Goal: Check status

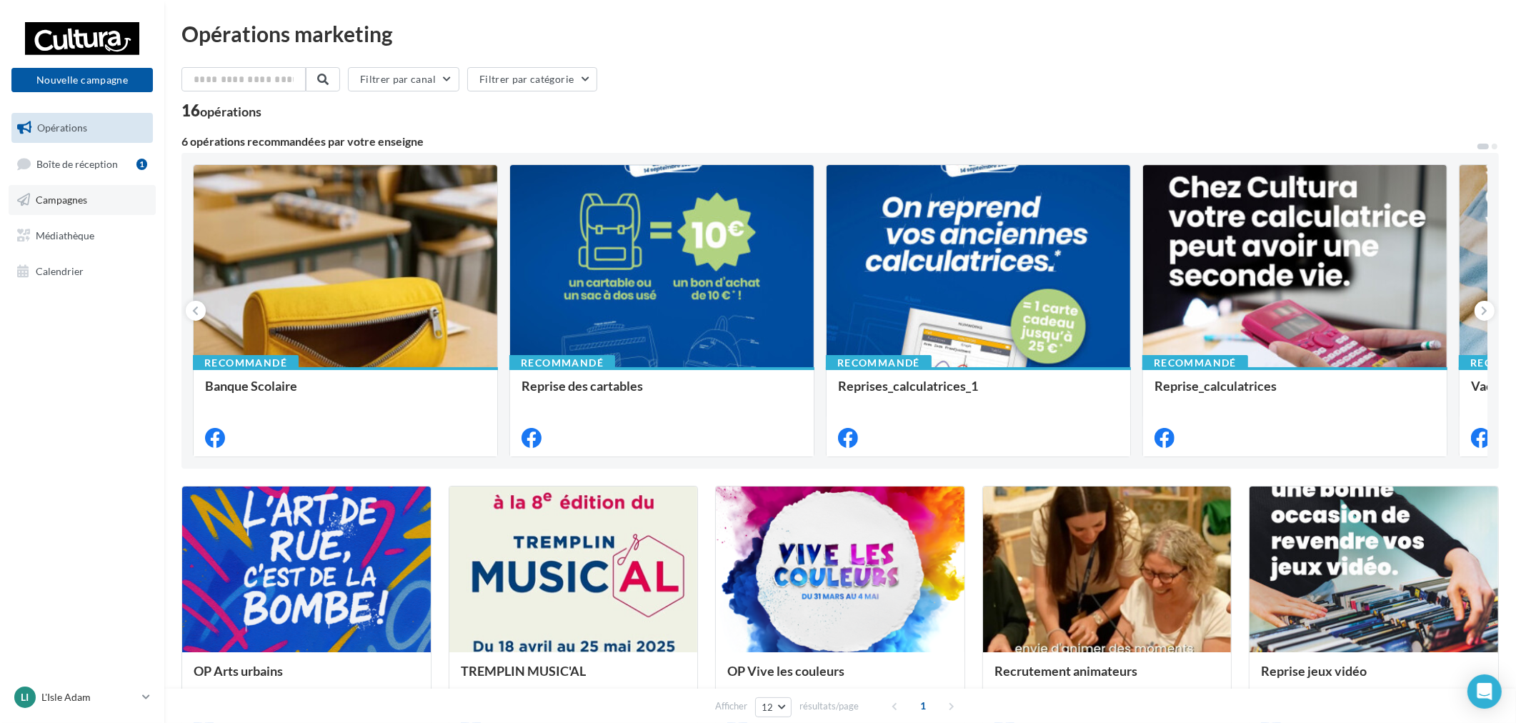
click at [93, 208] on link "Campagnes" at bounding box center [82, 200] width 147 height 30
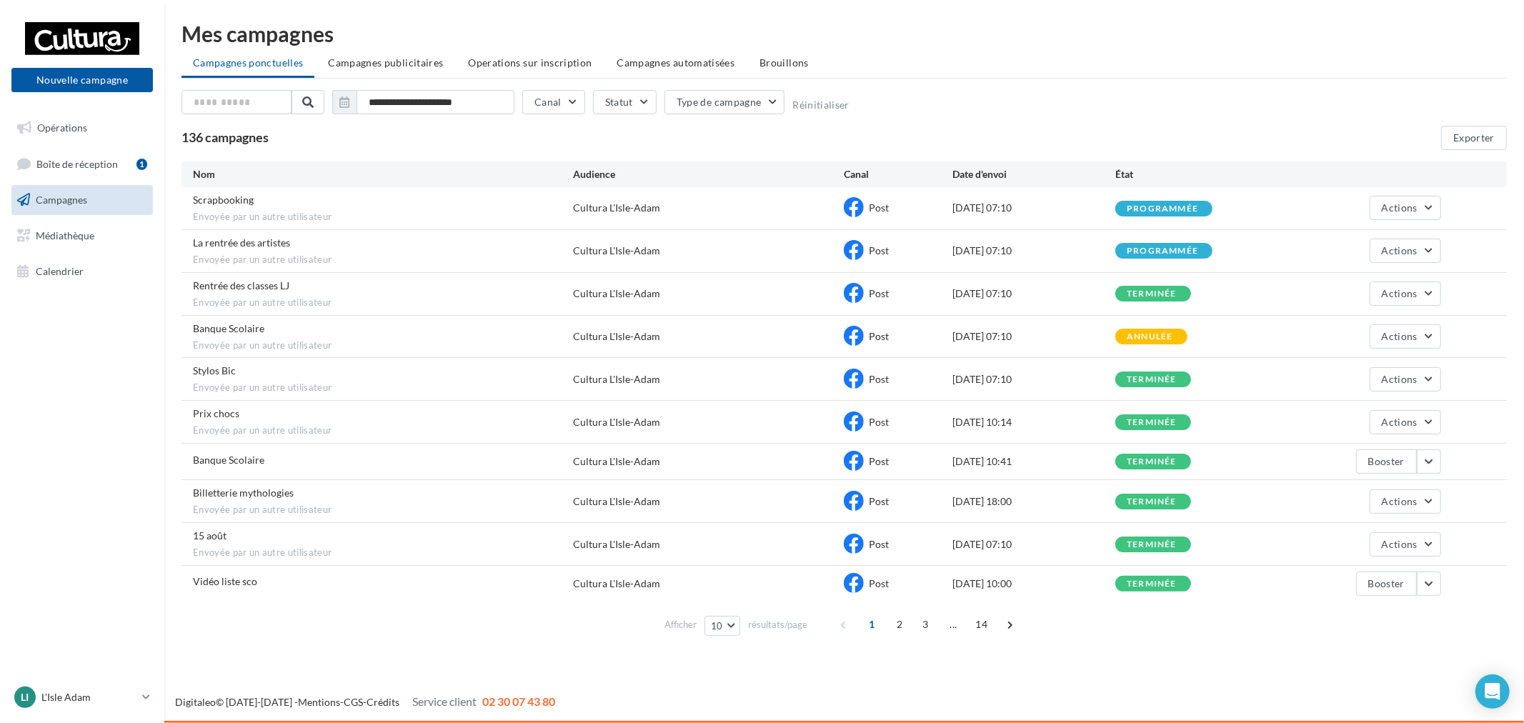
click at [584, 106] on div "**********" at bounding box center [844, 105] width 1326 height 30
click at [558, 103] on button "Canal" at bounding box center [553, 102] width 63 height 24
click at [635, 107] on button "Statut" at bounding box center [625, 102] width 64 height 24
click at [700, 97] on button "Type de campagne" at bounding box center [725, 102] width 121 height 24
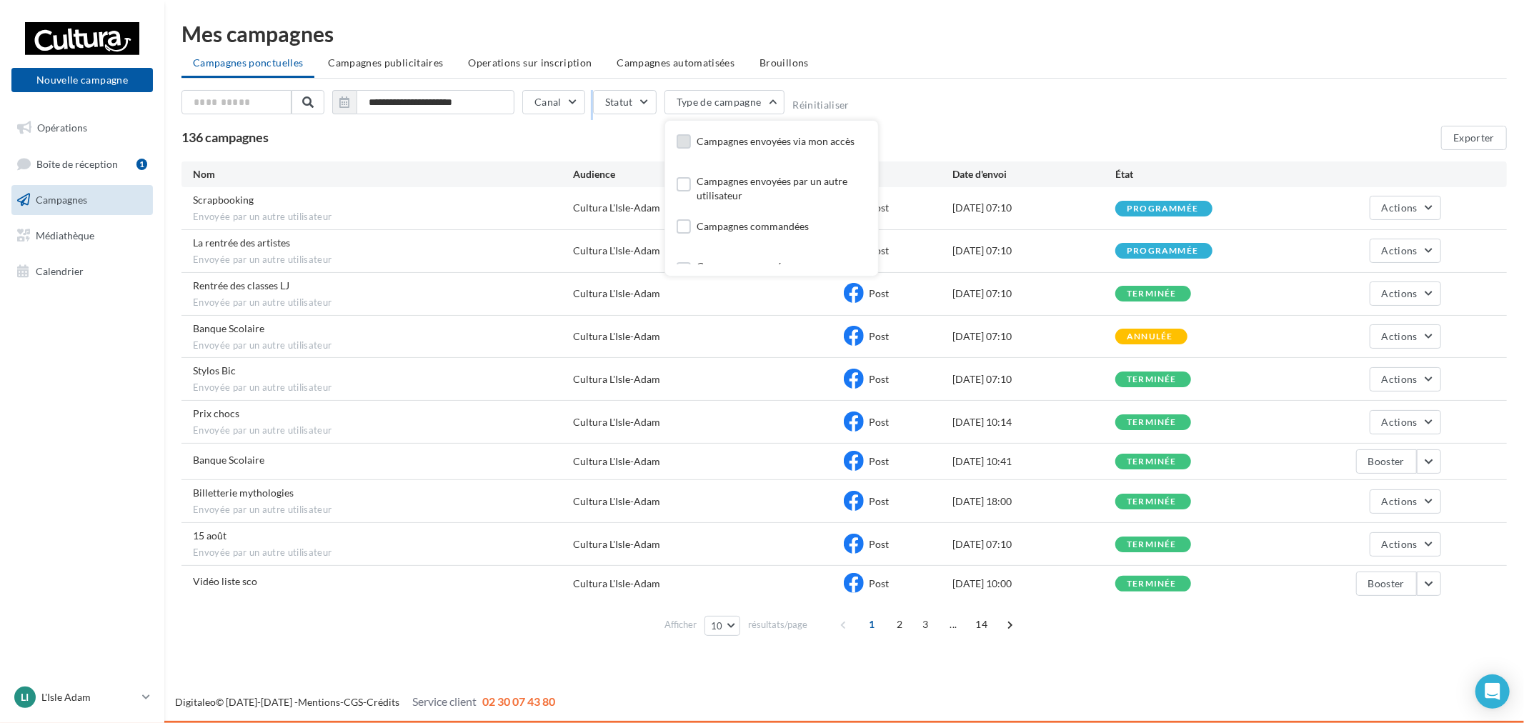
click at [725, 139] on div "Campagnes envoyées via mon accès" at bounding box center [776, 141] width 158 height 14
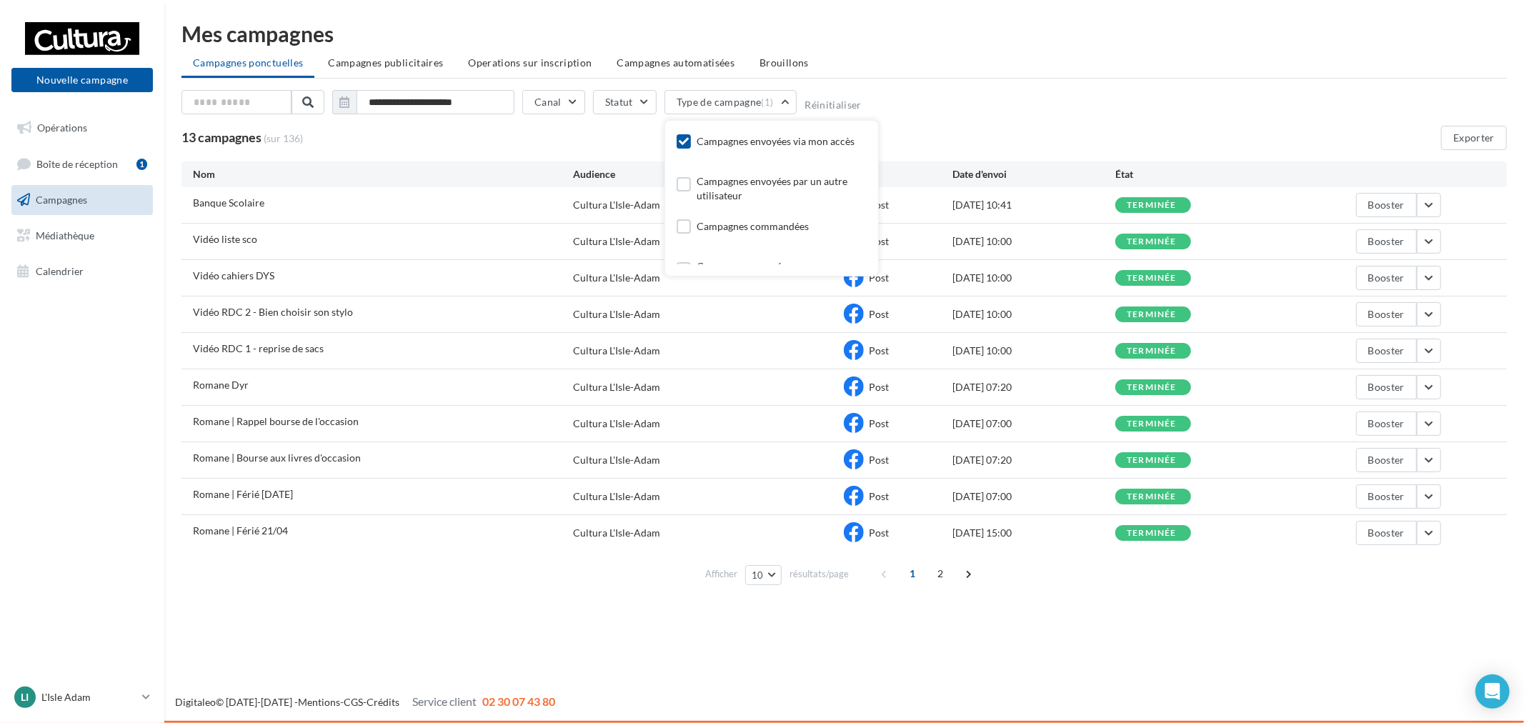
drag, startPoint x: 1015, startPoint y: 89, endPoint x: 999, endPoint y: 111, distance: 28.2
click at [1016, 88] on div "**********" at bounding box center [844, 307] width 1326 height 568
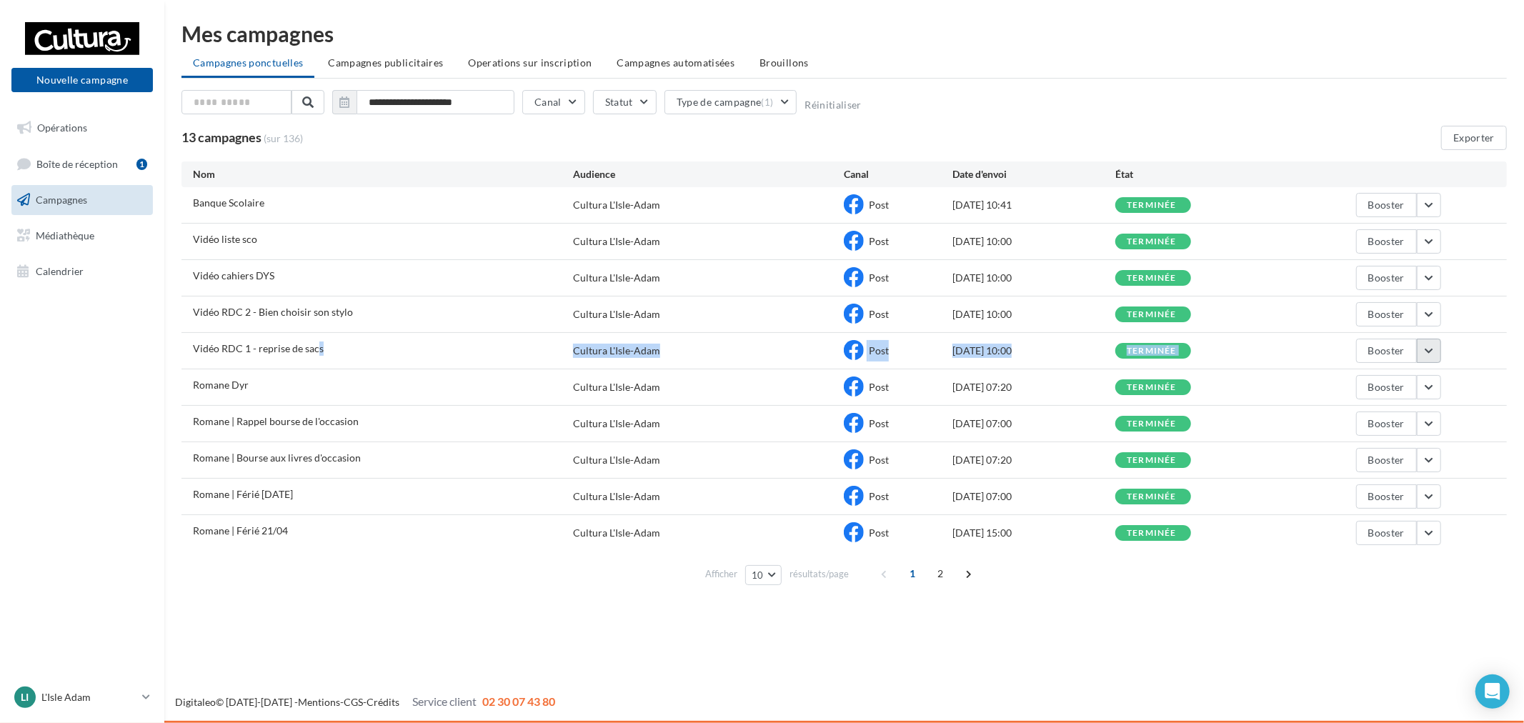
drag, startPoint x: 474, startPoint y: 347, endPoint x: 1441, endPoint y: 348, distance: 966.1
click at [1441, 348] on div "Vidéo RDC 1 - reprise de sacs Cultura L'Isle-Adam Post [DATE] 10:00 terminée Bo…" at bounding box center [844, 351] width 1326 height 36
click at [1427, 352] on button "button" at bounding box center [1429, 351] width 24 height 24
click at [1343, 387] on button "Voir les résultats" at bounding box center [1369, 384] width 143 height 37
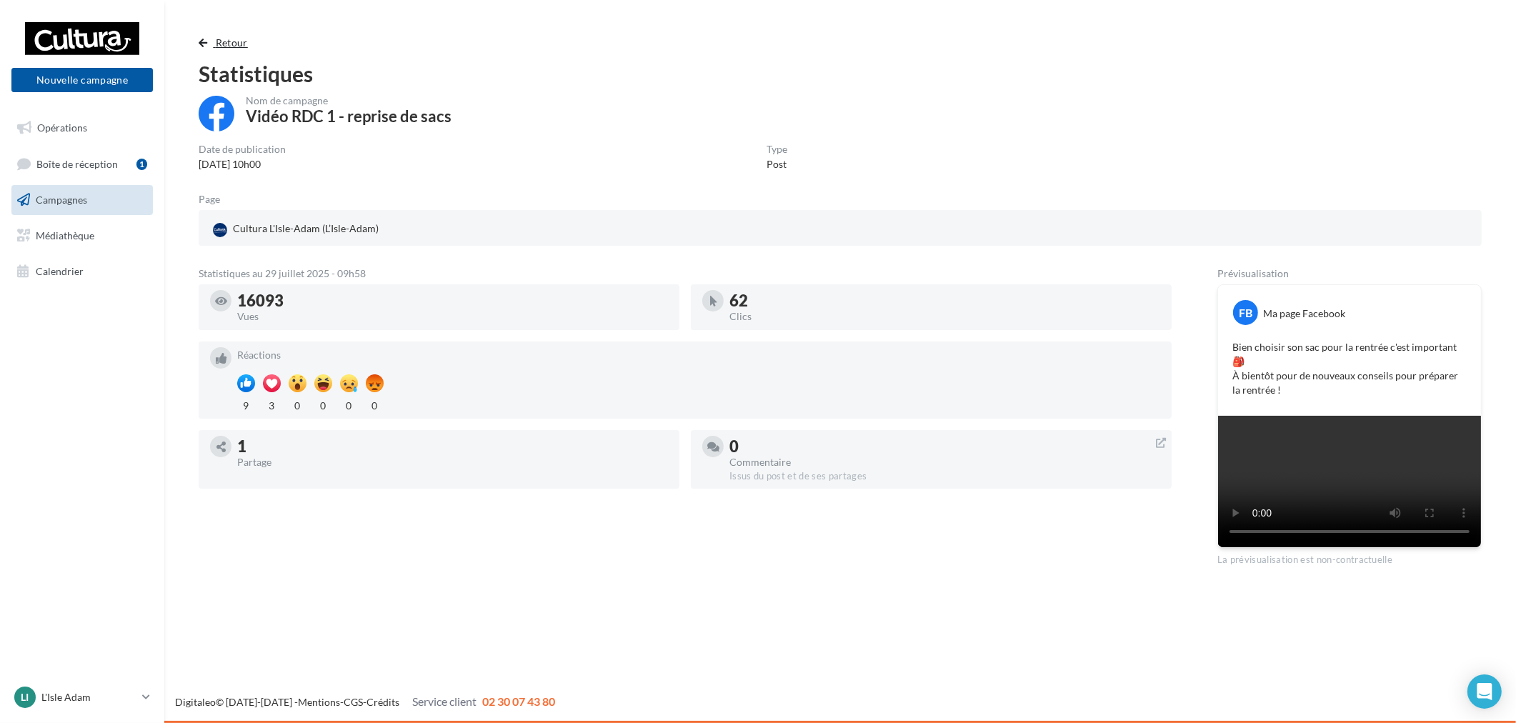
click at [223, 38] on span "Retour" at bounding box center [232, 42] width 32 height 12
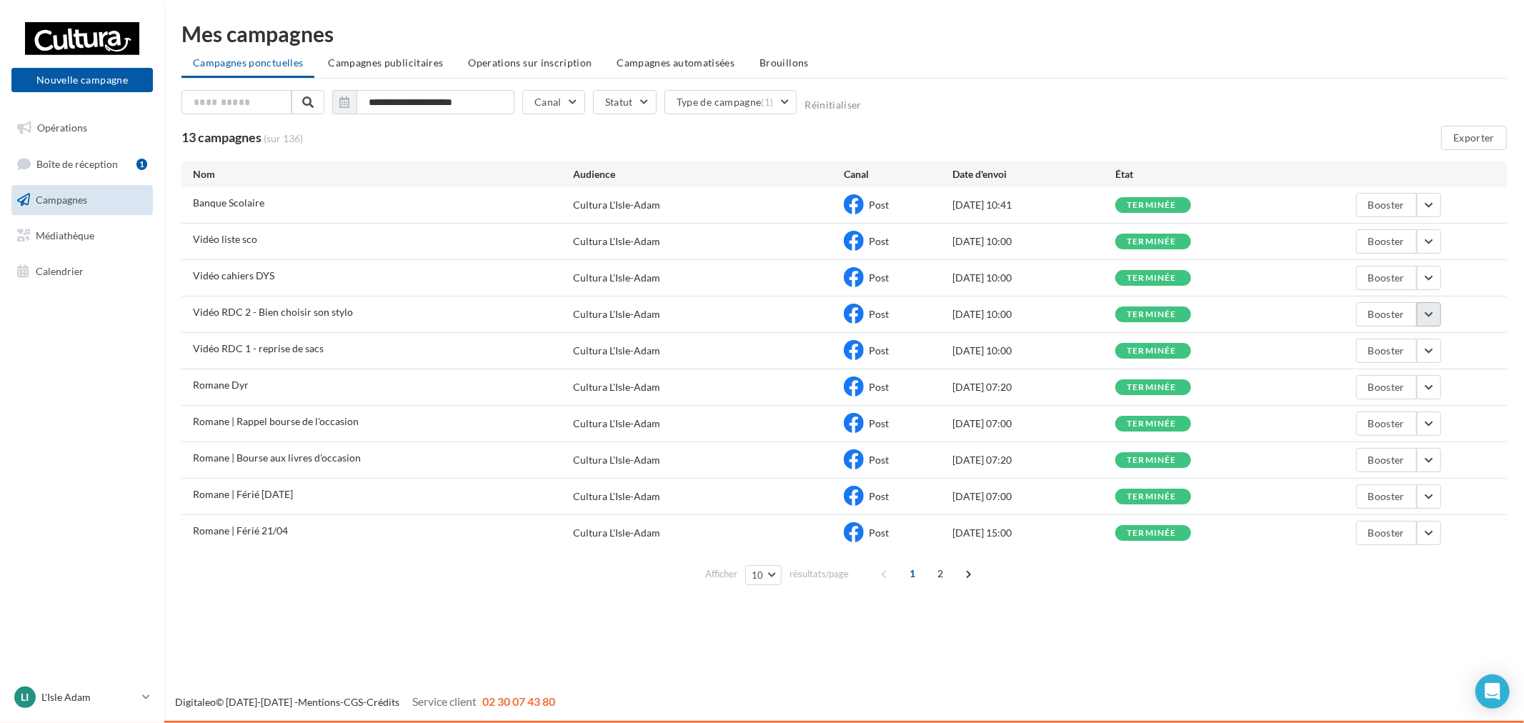
click at [1432, 317] on button "button" at bounding box center [1429, 314] width 24 height 24
click at [1370, 347] on button "Voir les résultats" at bounding box center [1369, 347] width 143 height 37
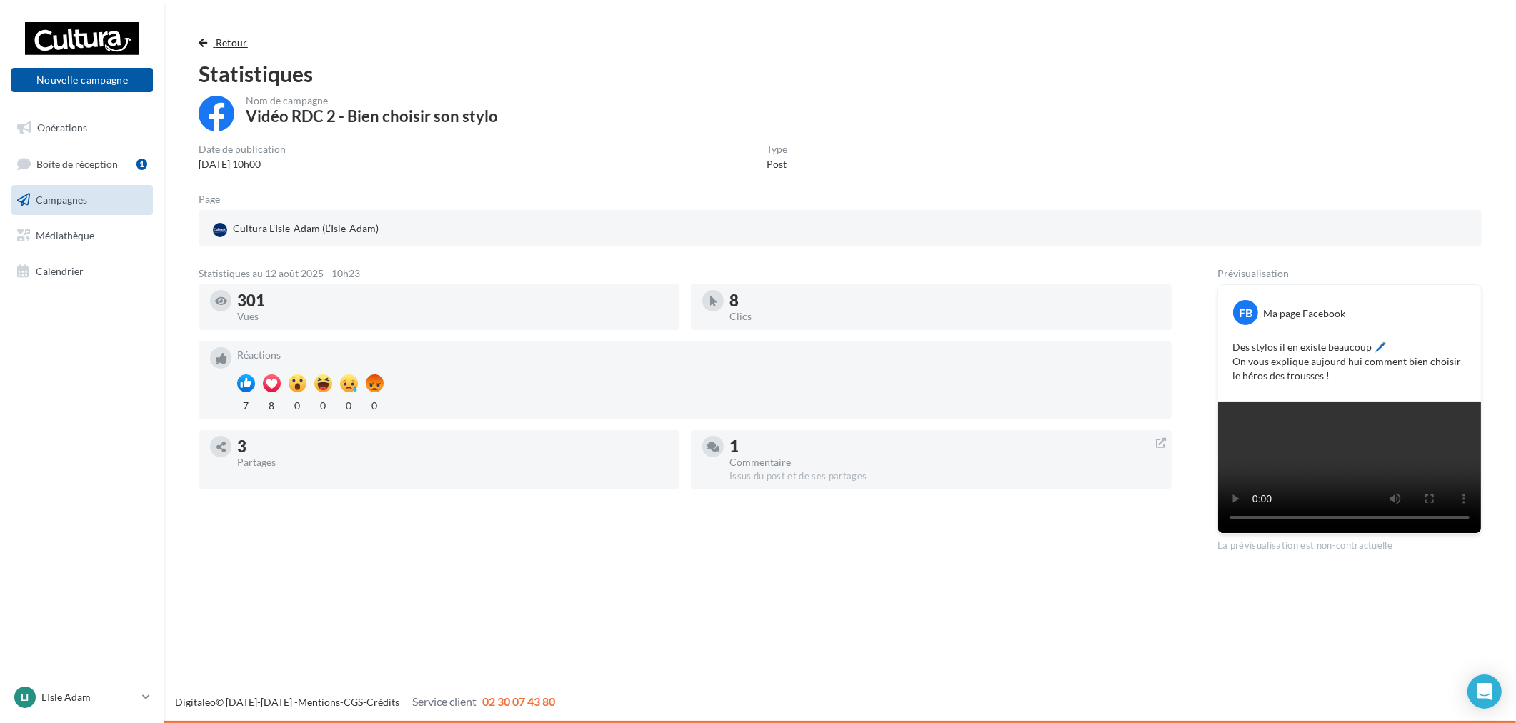
click at [220, 49] on button "Retour" at bounding box center [226, 42] width 55 height 17
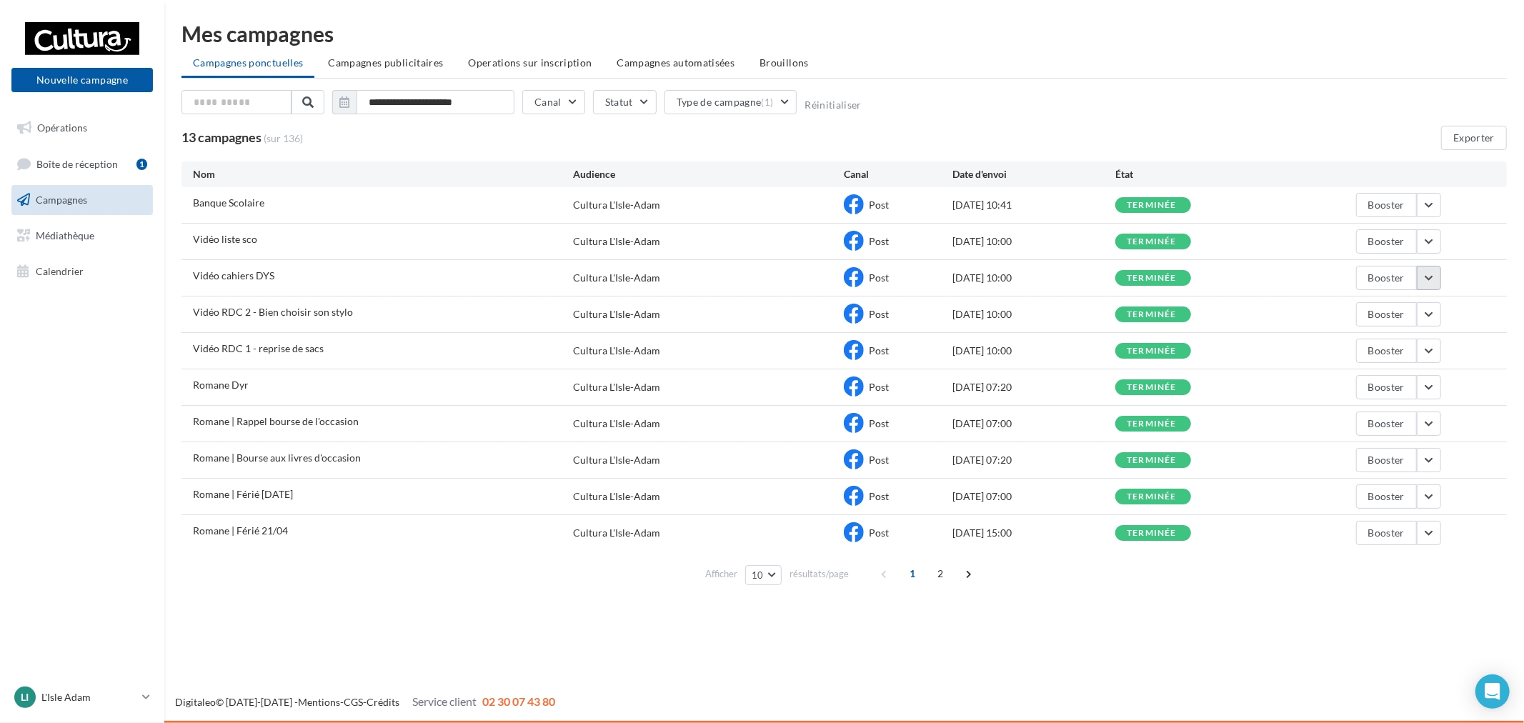
click at [1431, 267] on button "button" at bounding box center [1429, 278] width 24 height 24
click at [1401, 308] on button "Voir les résultats" at bounding box center [1369, 311] width 143 height 37
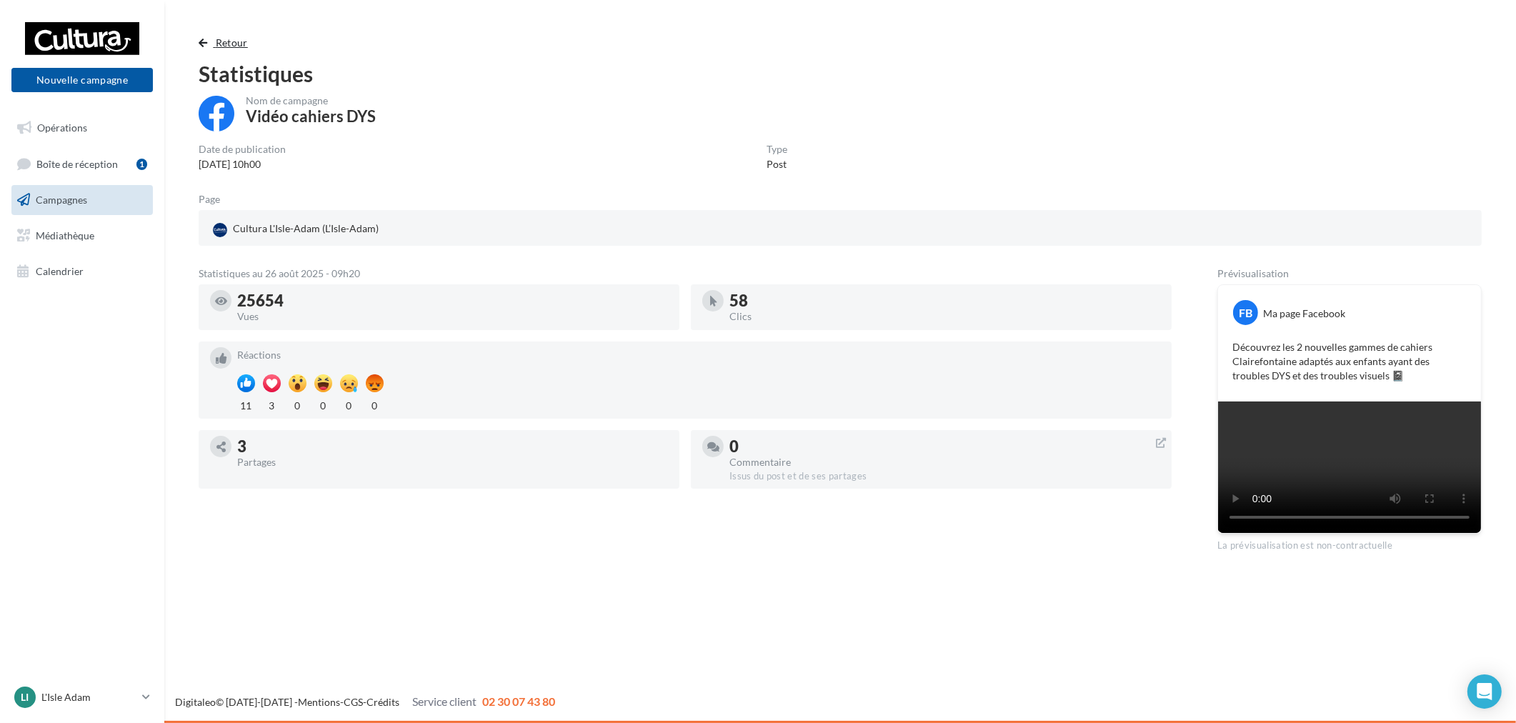
click at [222, 44] on span "Retour" at bounding box center [232, 42] width 32 height 12
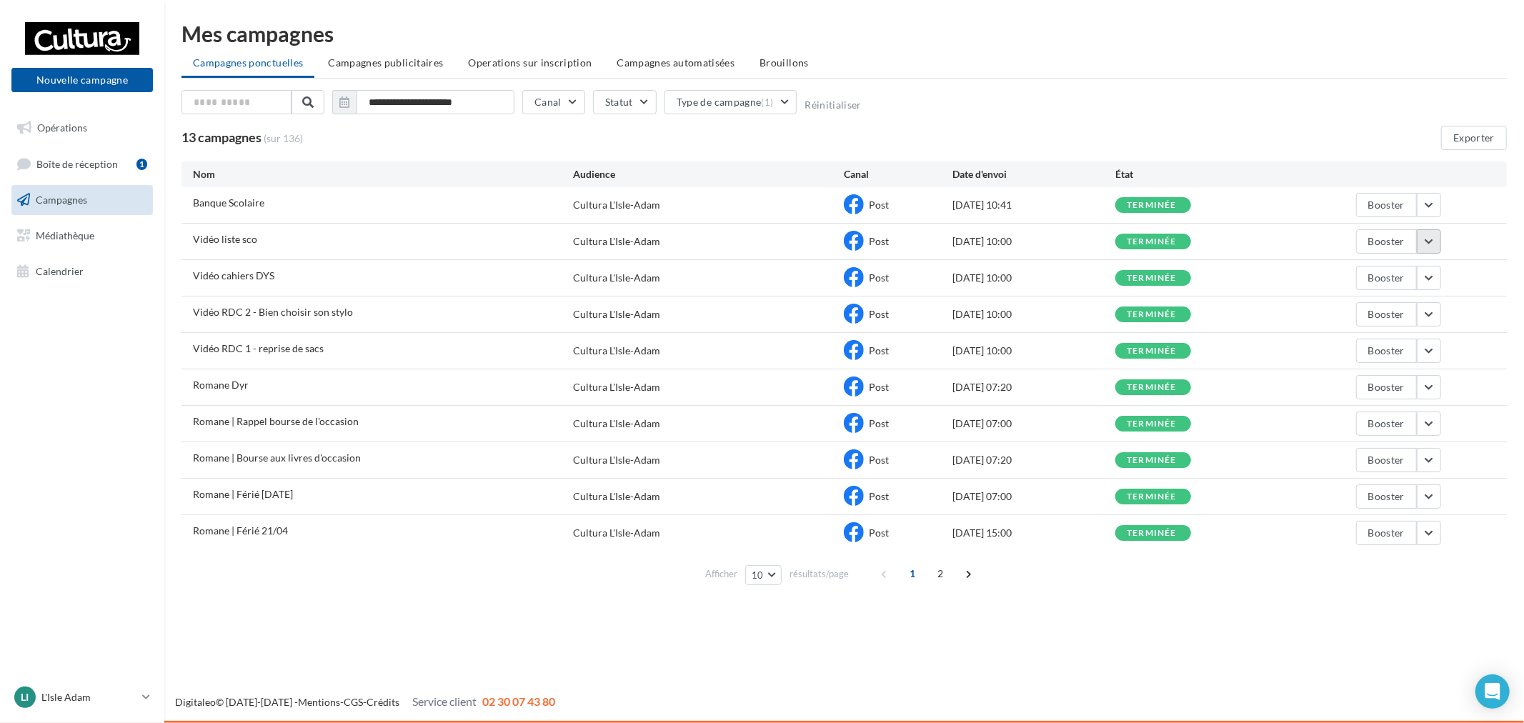
click at [1422, 247] on button "button" at bounding box center [1429, 241] width 24 height 24
click at [1368, 280] on button "Voir les résultats" at bounding box center [1369, 275] width 143 height 37
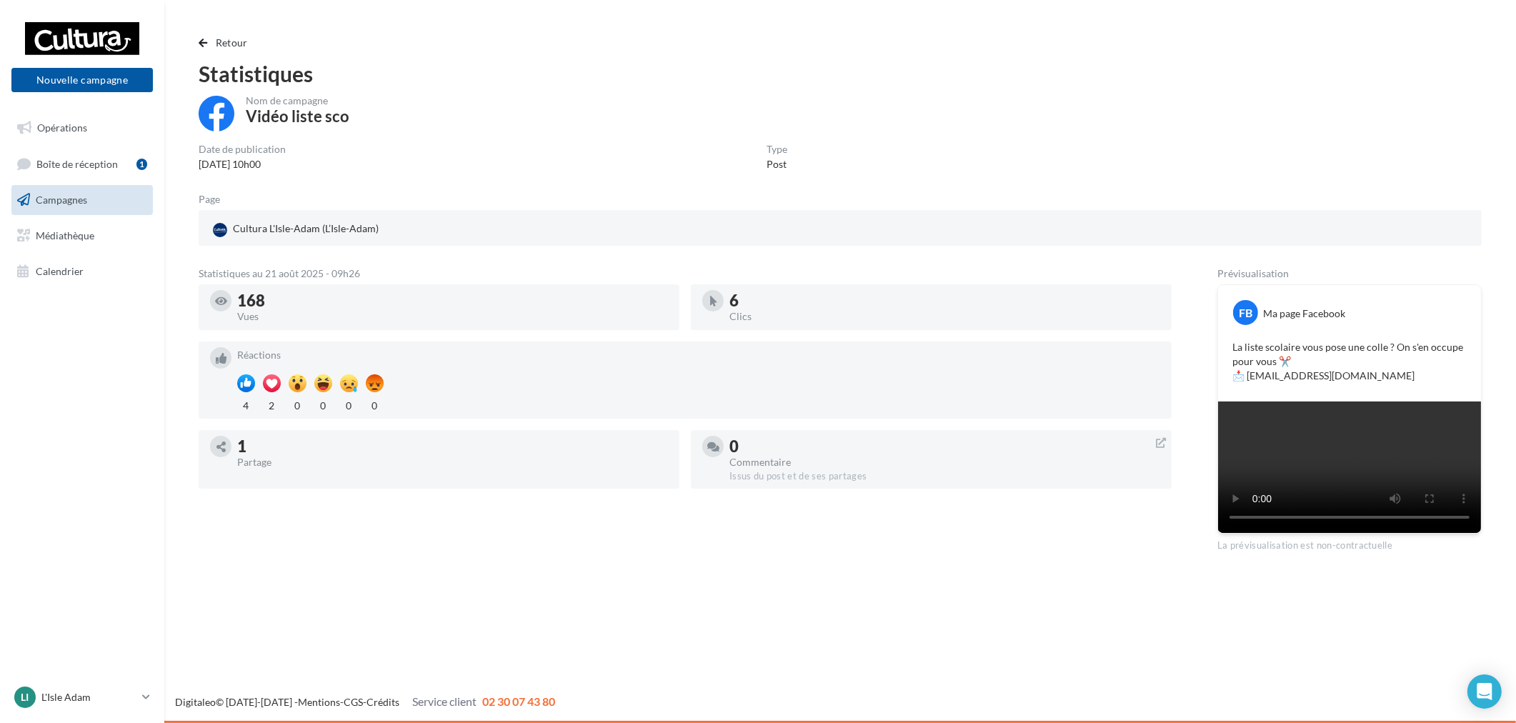
click at [197, 39] on div "Retour Statistiques Nom de campagne Vidéo liste sco Date de publication [DATE] …" at bounding box center [840, 293] width 1318 height 518
click at [211, 46] on button "Retour" at bounding box center [226, 42] width 55 height 17
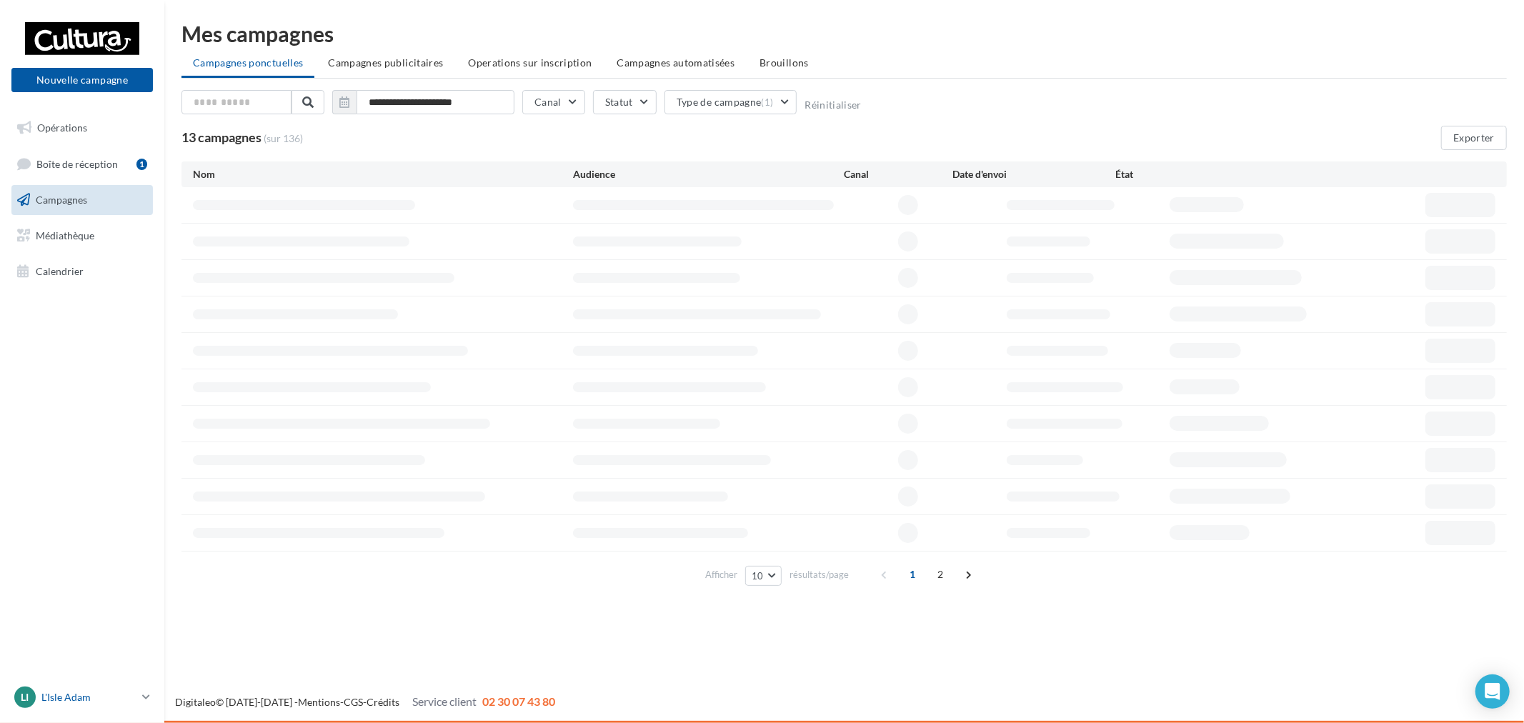
click at [106, 697] on p "L'Isle Adam" at bounding box center [88, 697] width 95 height 14
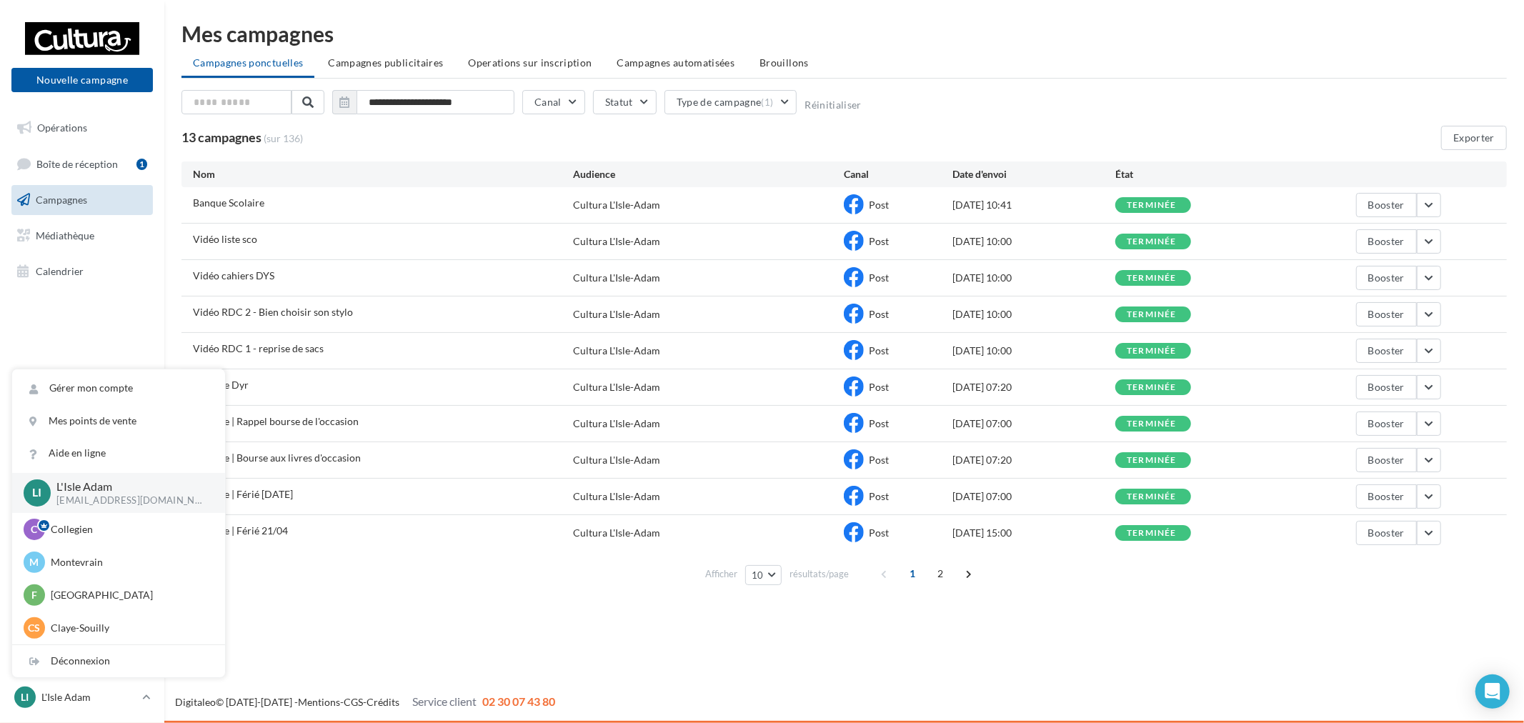
scroll to position [99, 0]
click at [99, 589] on p "Pince Vent" at bounding box center [129, 595] width 157 height 14
